Goal: Information Seeking & Learning: Learn about a topic

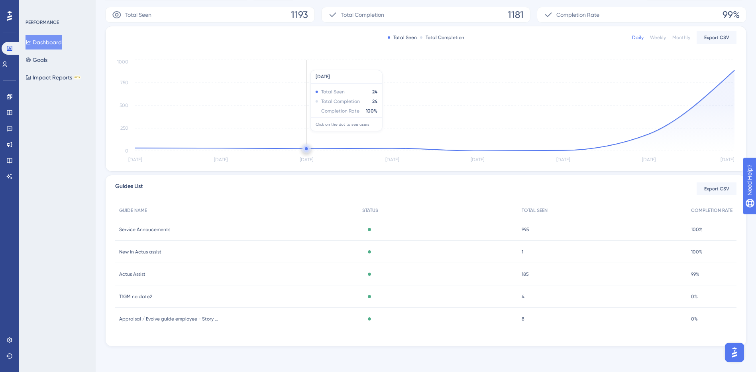
scroll to position [137, 0]
click at [5, 49] on link at bounding box center [11, 48] width 19 height 13
click at [8, 49] on icon at bounding box center [9, 48] width 6 height 6
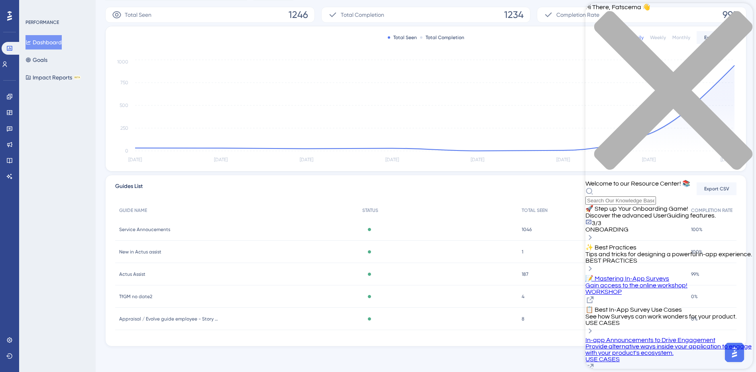
click at [638, 46] on div "Hi There, Fatscema 👋 Welcome to our Resource Center! 📚" at bounding box center [669, 103] width 167 height 201
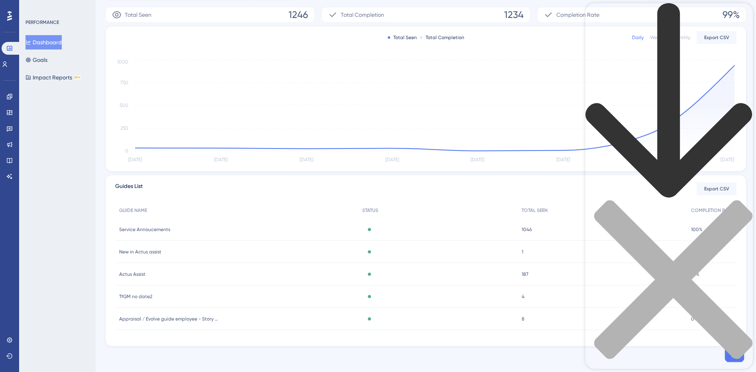
type input "segment exclusion"
